Goal: Information Seeking & Learning: Learn about a topic

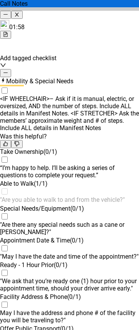
click at [114, 77] on div "Mobility & Special Needs" at bounding box center [69, 81] width 139 height 8
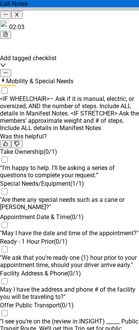
click at [8, 71] on icon "minus" at bounding box center [5, 72] width 5 height 5
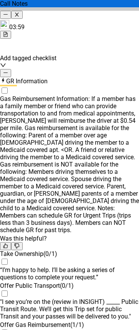
click at [8, 71] on icon "minus" at bounding box center [5, 72] width 5 height 5
click at [131, 251] on div "Greeting ( 1 / 1 ) Self Intoduction ( 1 / 1 ) Offer Help ( 1 / 1 ) Take Ownersh…" at bounding box center [69, 315] width 139 height 129
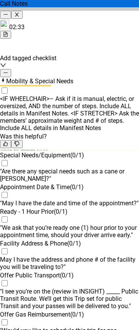
click at [8, 70] on icon "minus" at bounding box center [5, 72] width 5 height 5
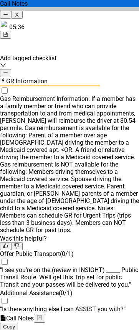
click at [121, 77] on div "GR Information" at bounding box center [69, 81] width 139 height 8
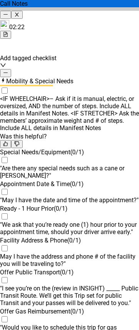
click at [11, 72] on button "button" at bounding box center [5, 73] width 11 height 8
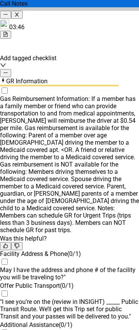
click at [8, 70] on icon "minus" at bounding box center [5, 72] width 5 height 5
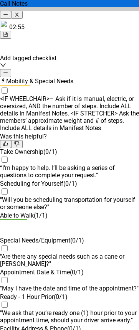
drag, startPoint x: 118, startPoint y: 71, endPoint x: 124, endPoint y: 71, distance: 6.2
click at [8, 71] on icon "minus" at bounding box center [5, 72] width 5 height 5
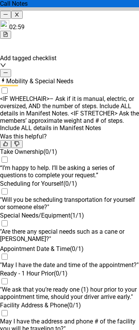
click at [8, 70] on icon "minus" at bounding box center [5, 72] width 5 height 5
